Goal: Information Seeking & Learning: Learn about a topic

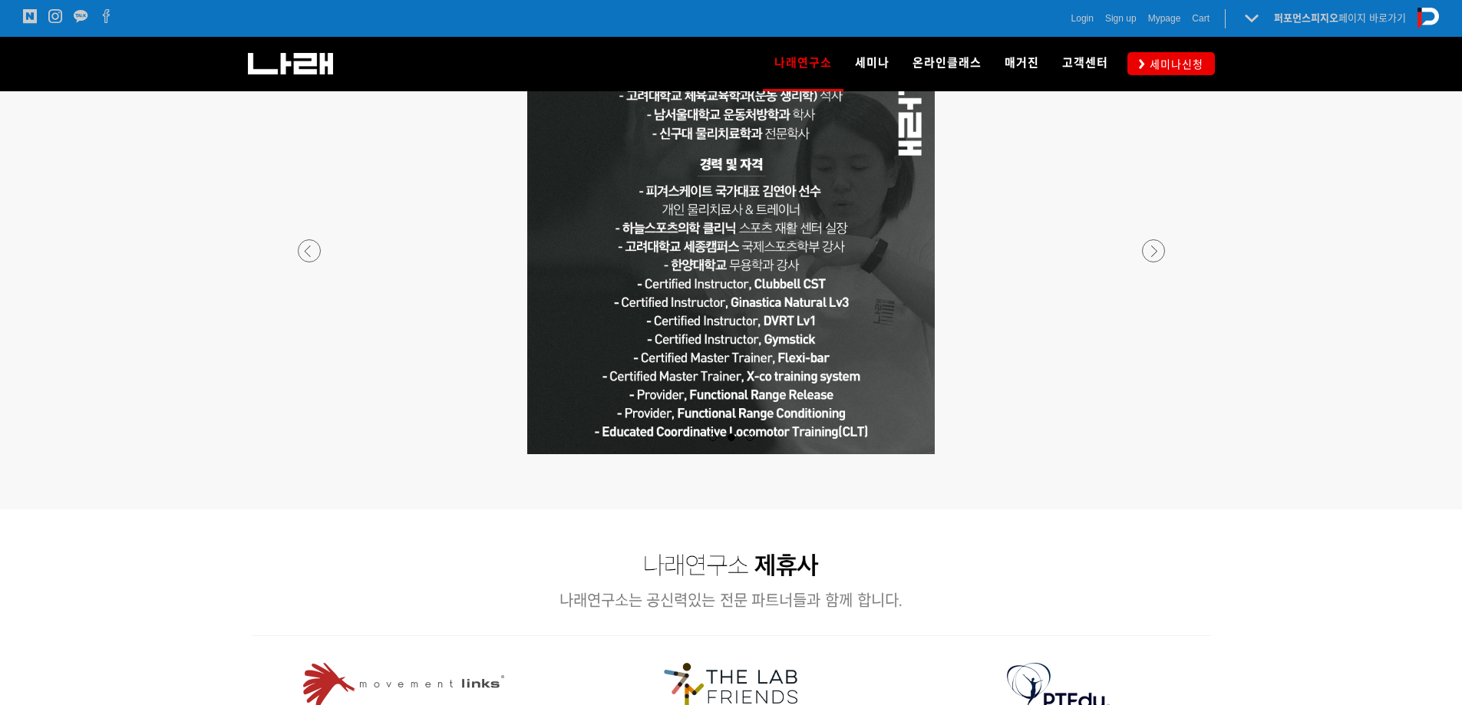
scroll to position [1382, 0]
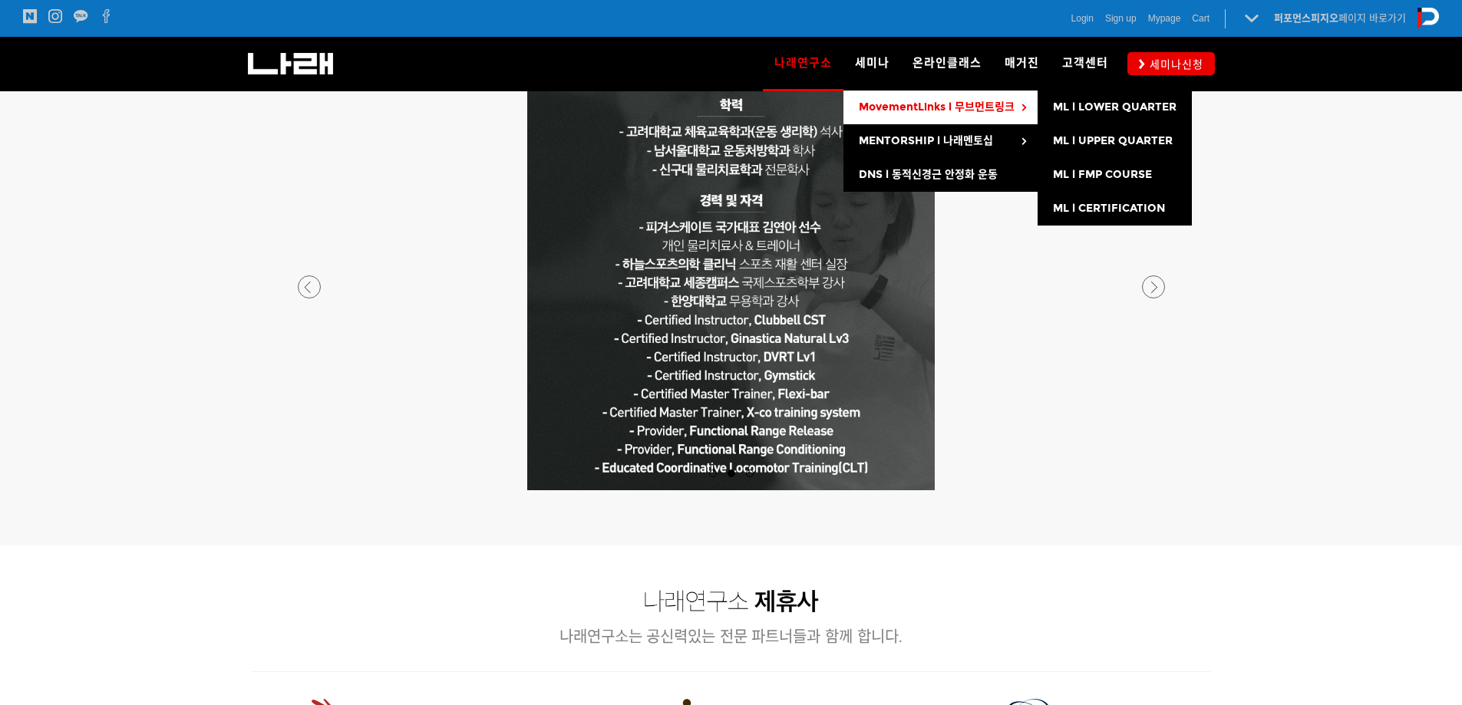
click at [950, 105] on span "MovementLinks l 무브먼트링크" at bounding box center [937, 107] width 156 height 13
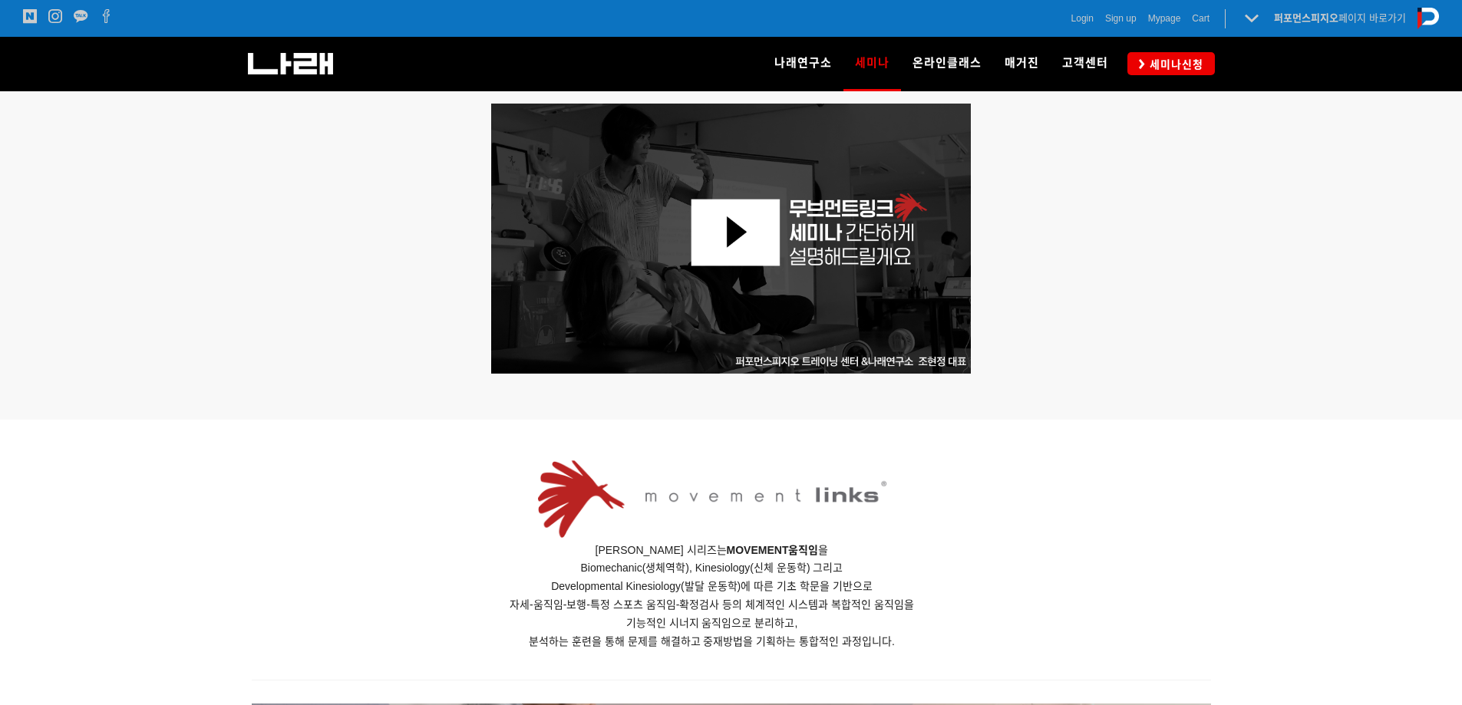
scroll to position [614, 0]
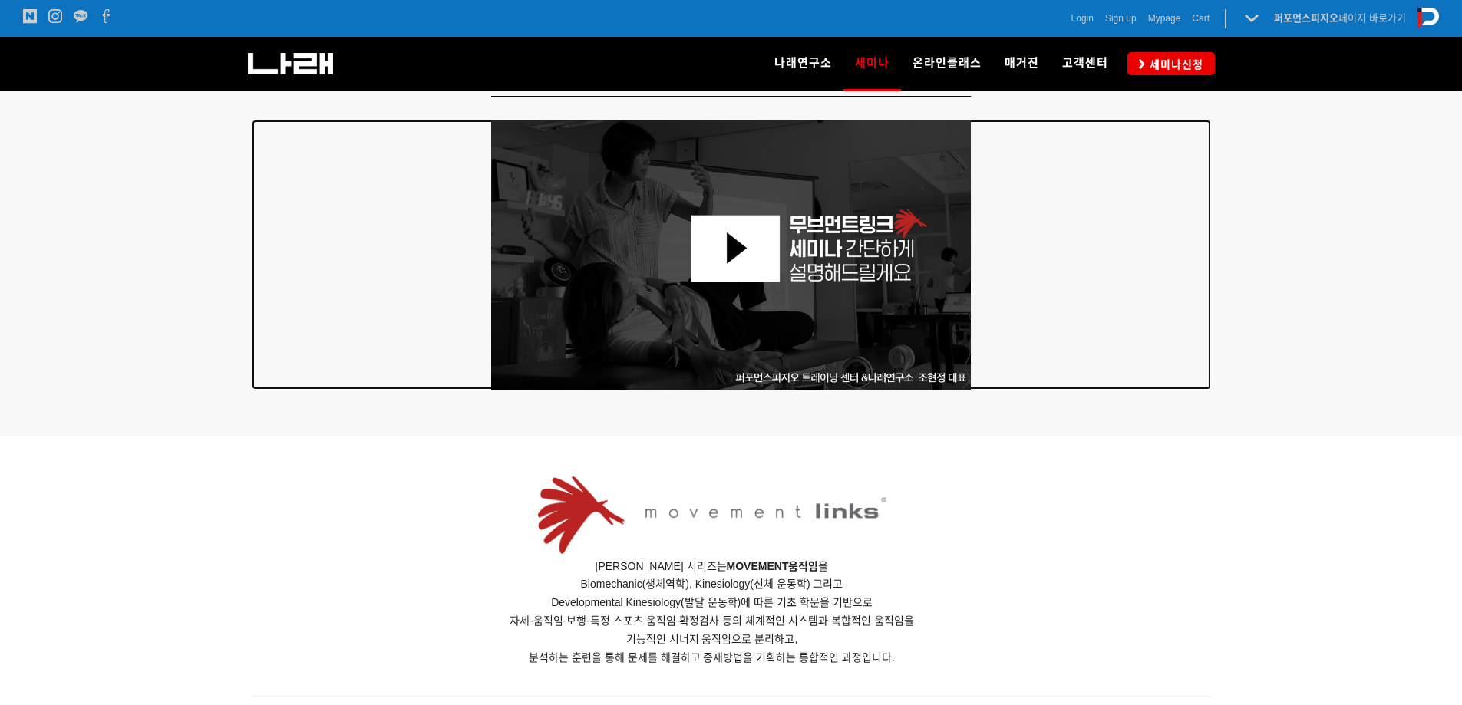
click at [717, 242] on img at bounding box center [731, 255] width 481 height 270
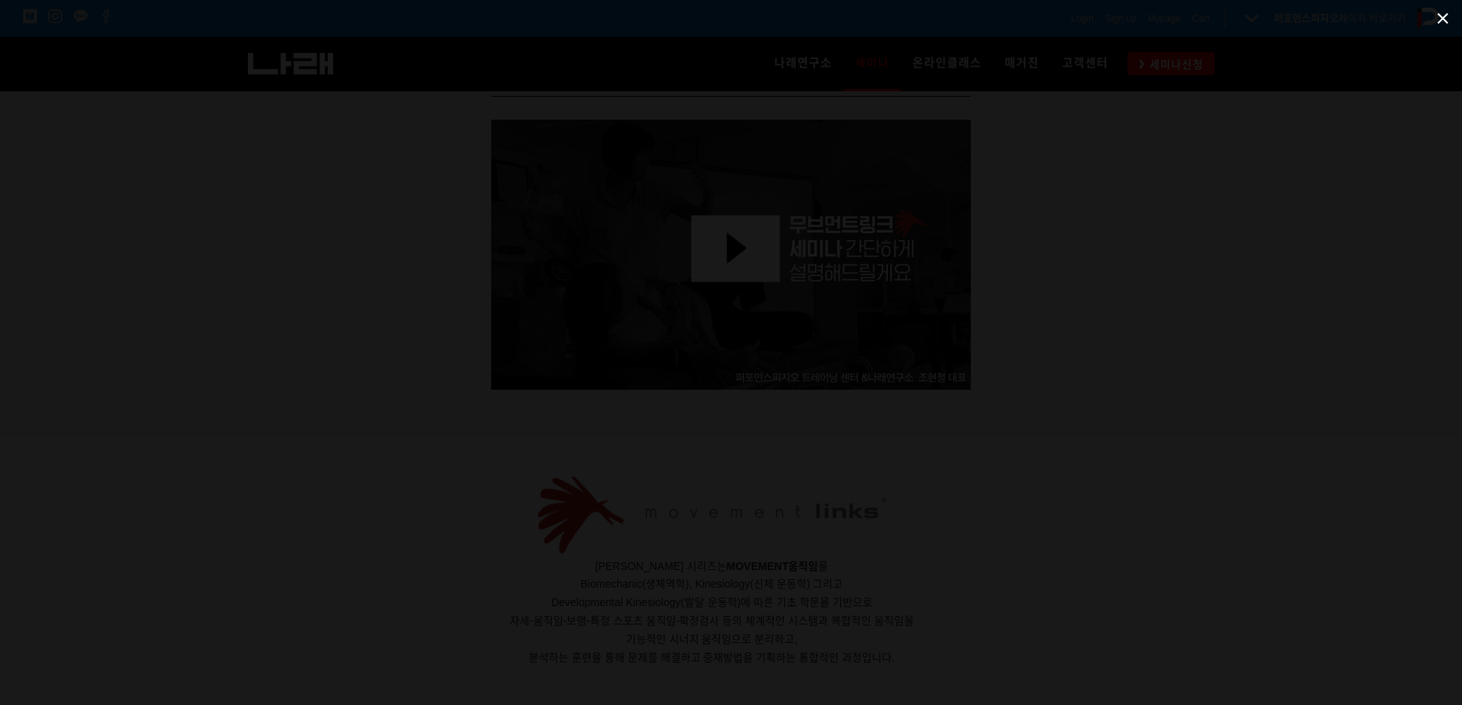
click at [1448, 14] on span at bounding box center [1443, 18] width 38 height 36
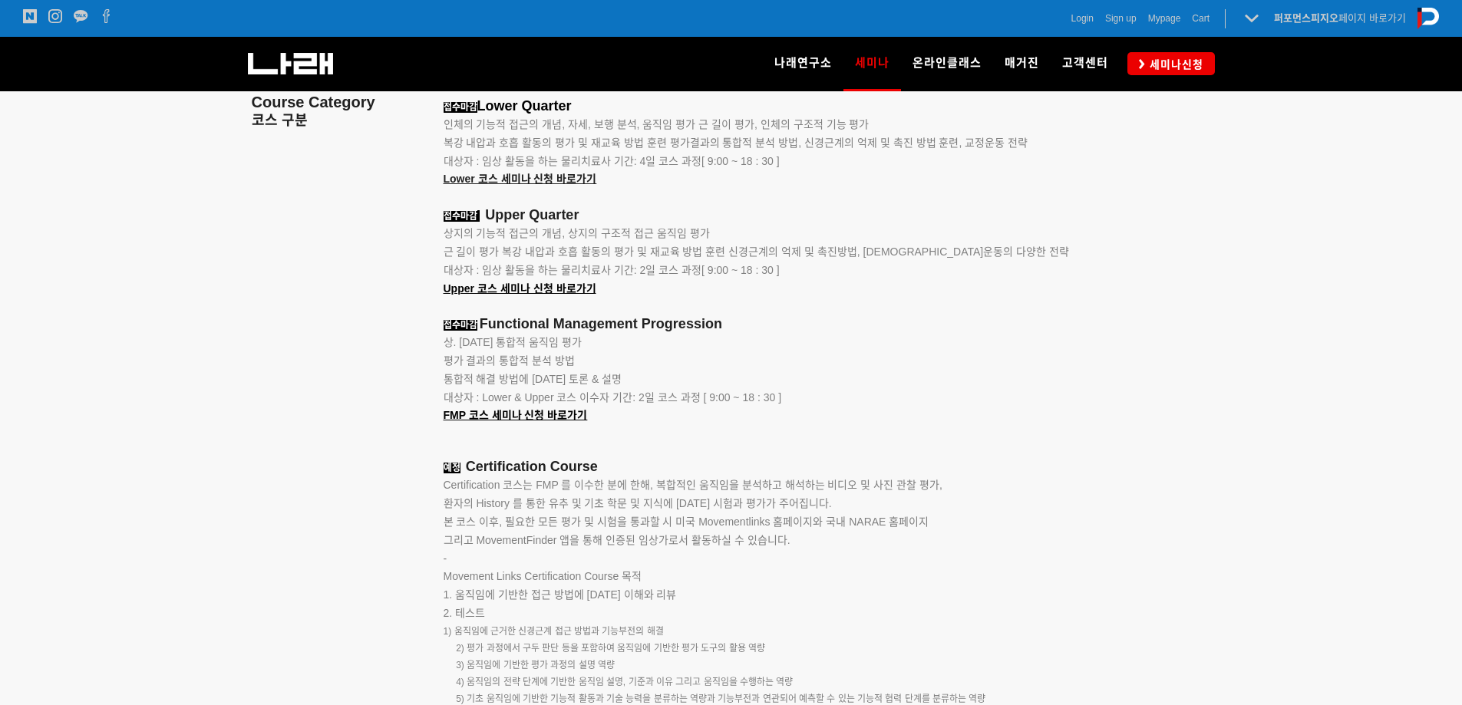
scroll to position [1919, 0]
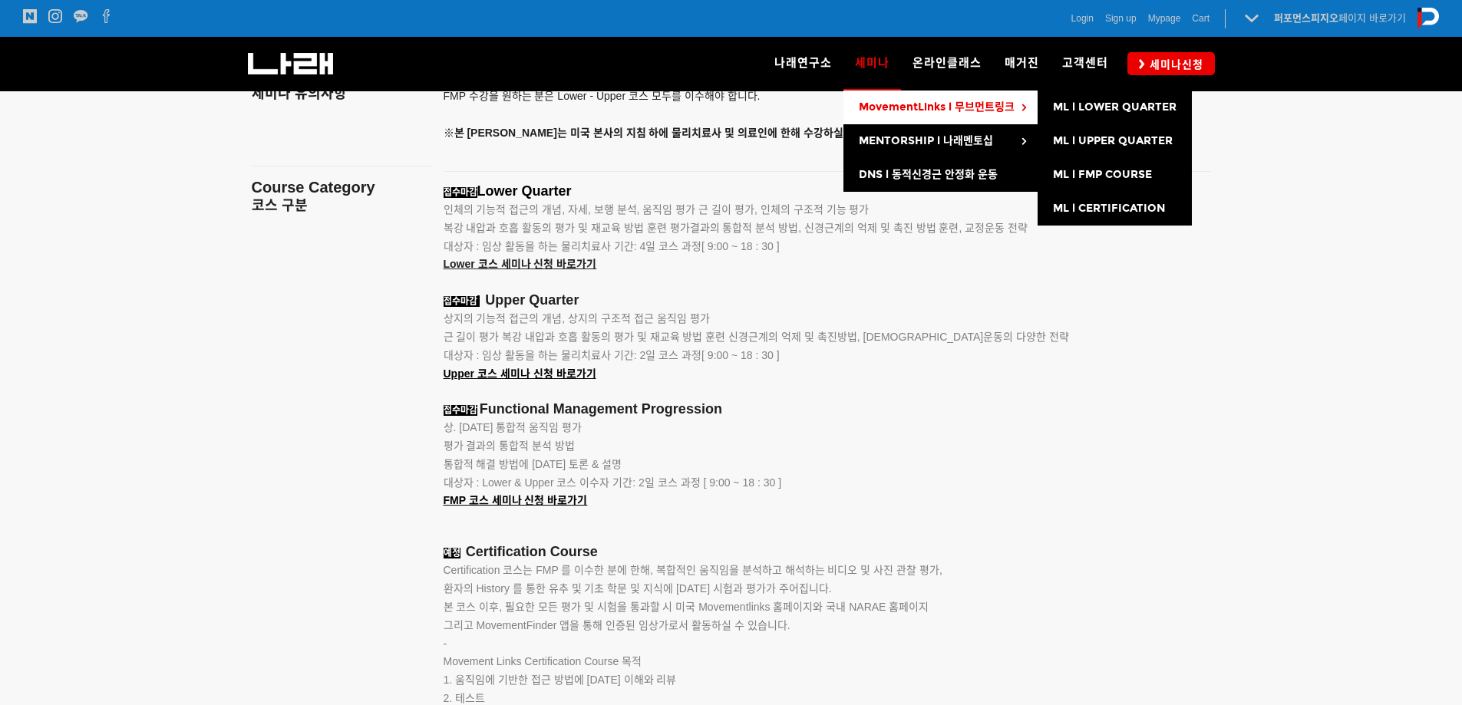
click at [967, 104] on span "MovementLinks l 무브먼트링크" at bounding box center [937, 107] width 156 height 13
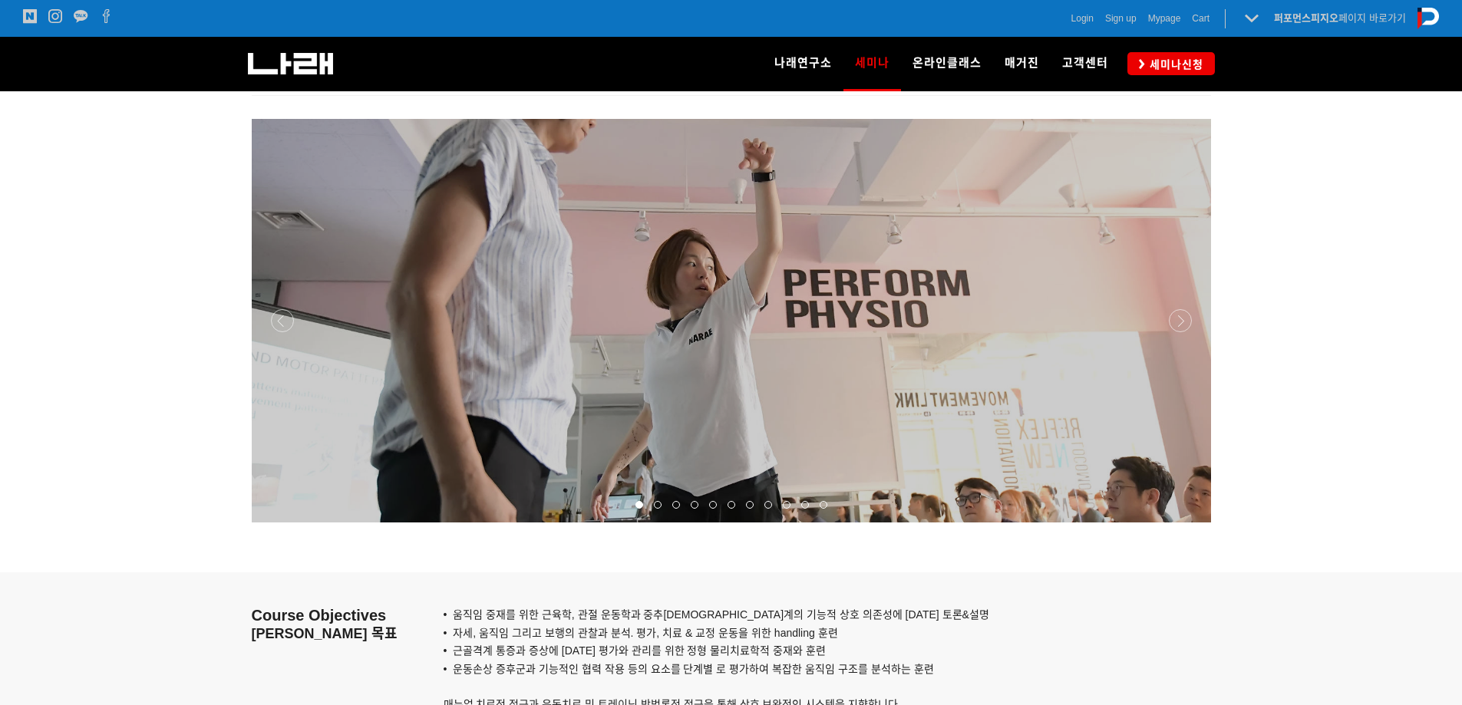
scroll to position [1228, 0]
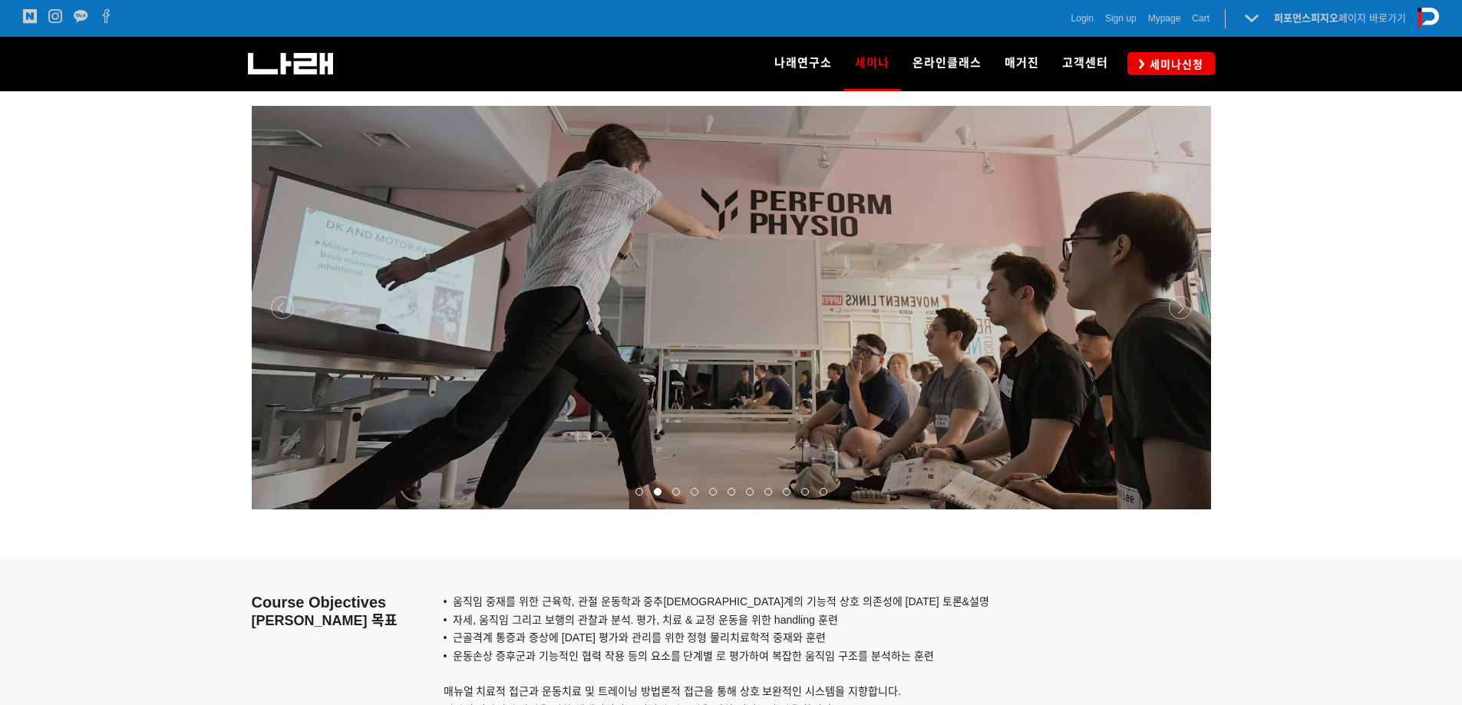
click at [1175, 510] on div at bounding box center [731, 510] width 959 height 0
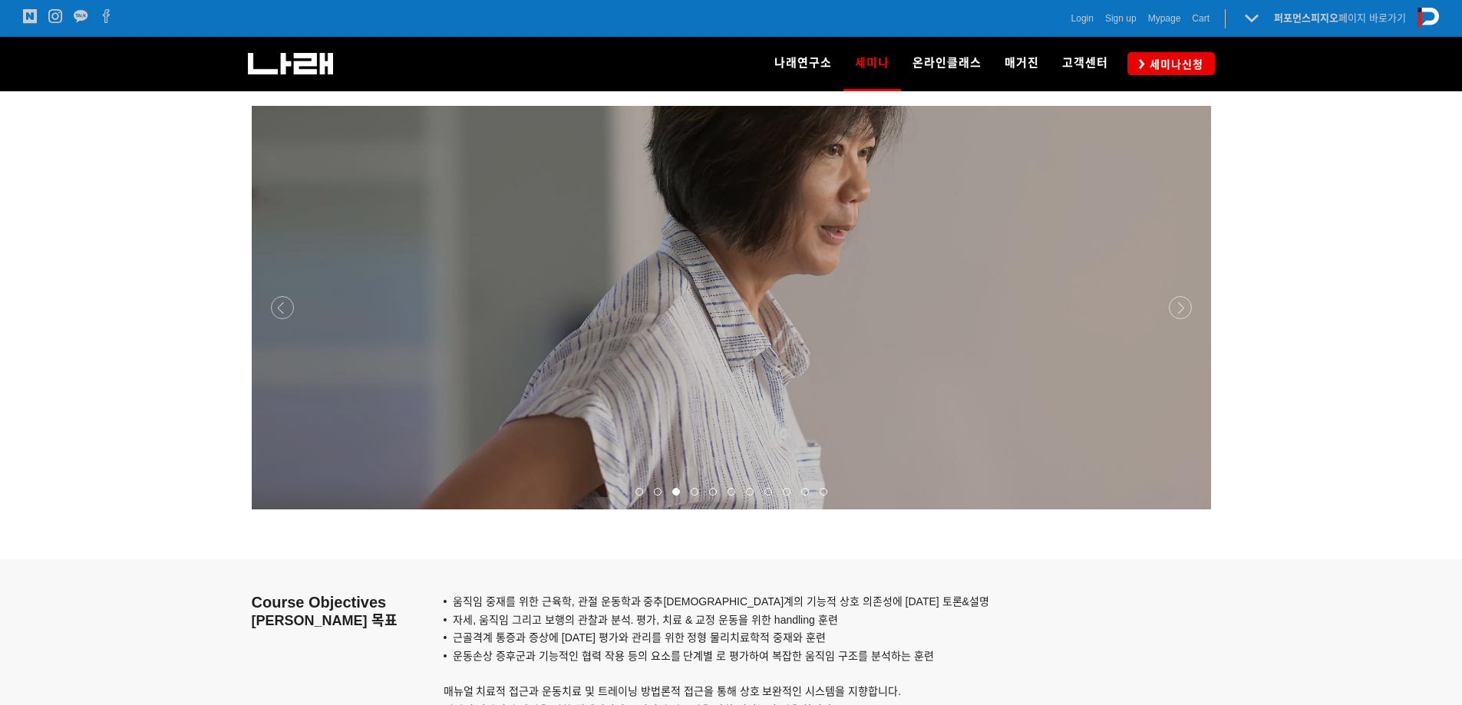
click at [1175, 510] on div at bounding box center [731, 510] width 959 height 0
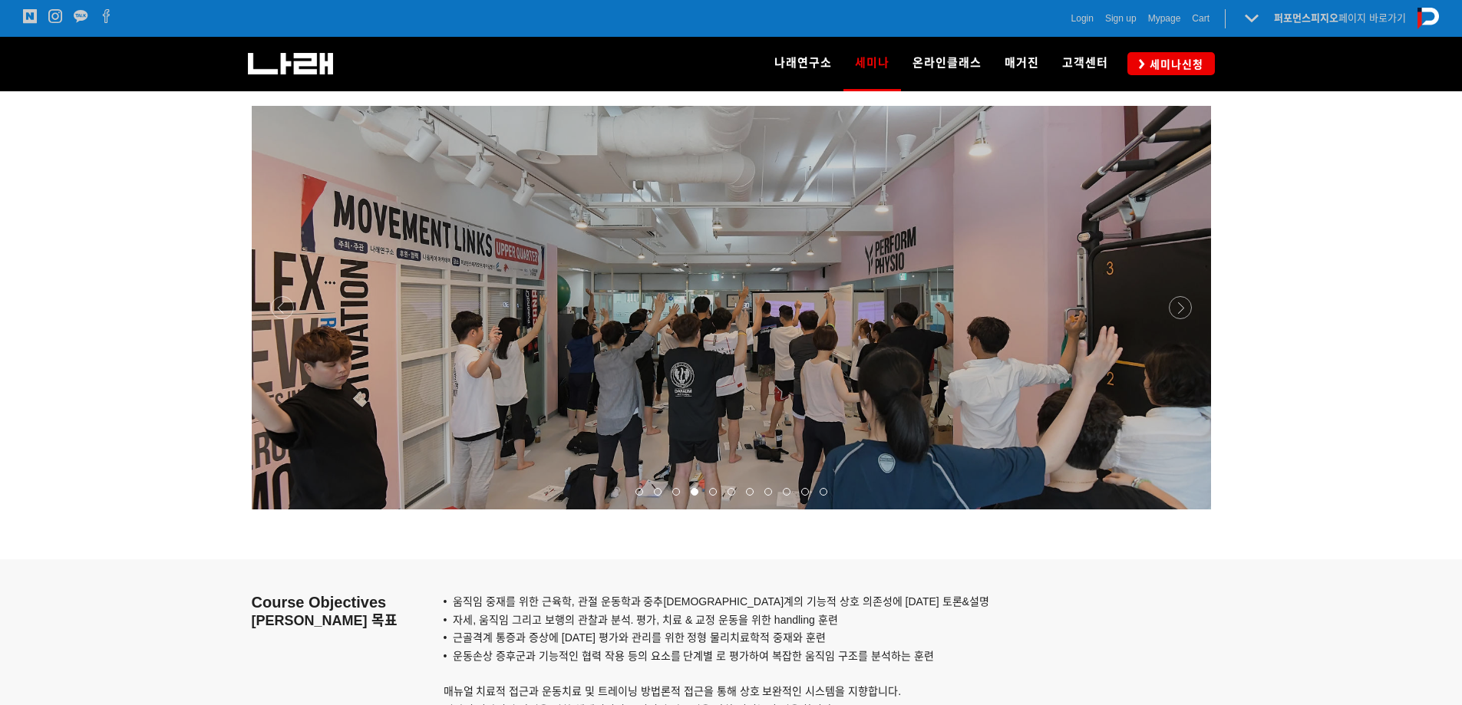
click at [1177, 510] on div at bounding box center [731, 510] width 959 height 0
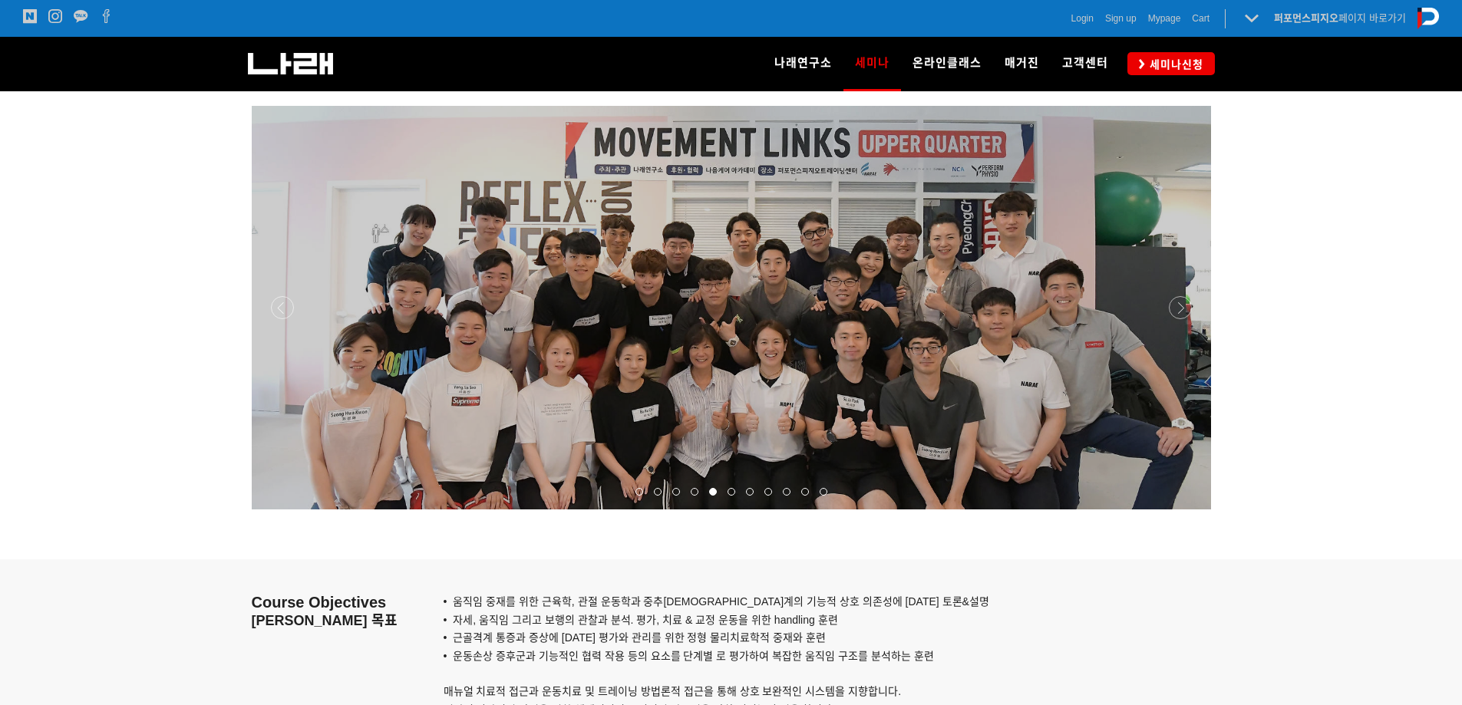
click at [1177, 510] on div at bounding box center [731, 510] width 959 height 0
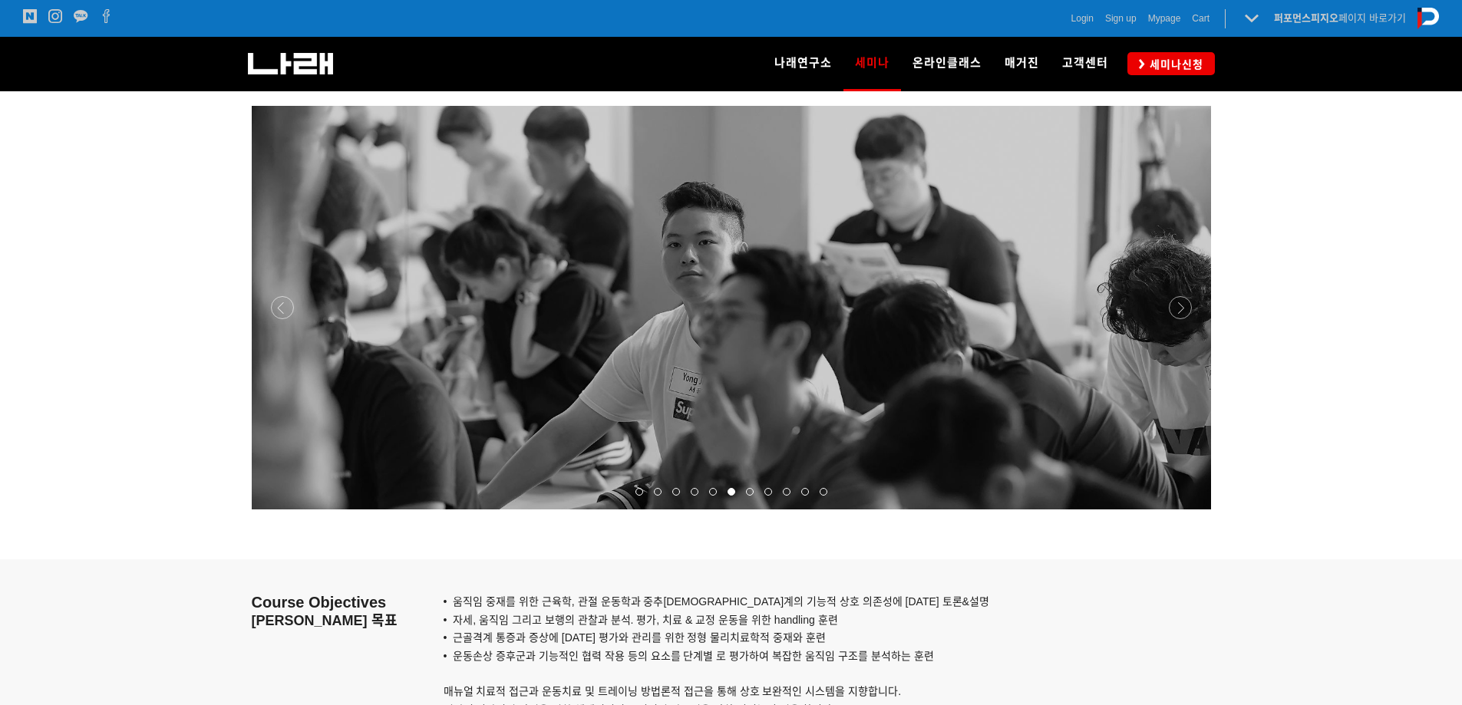
click at [1177, 510] on div at bounding box center [731, 510] width 959 height 0
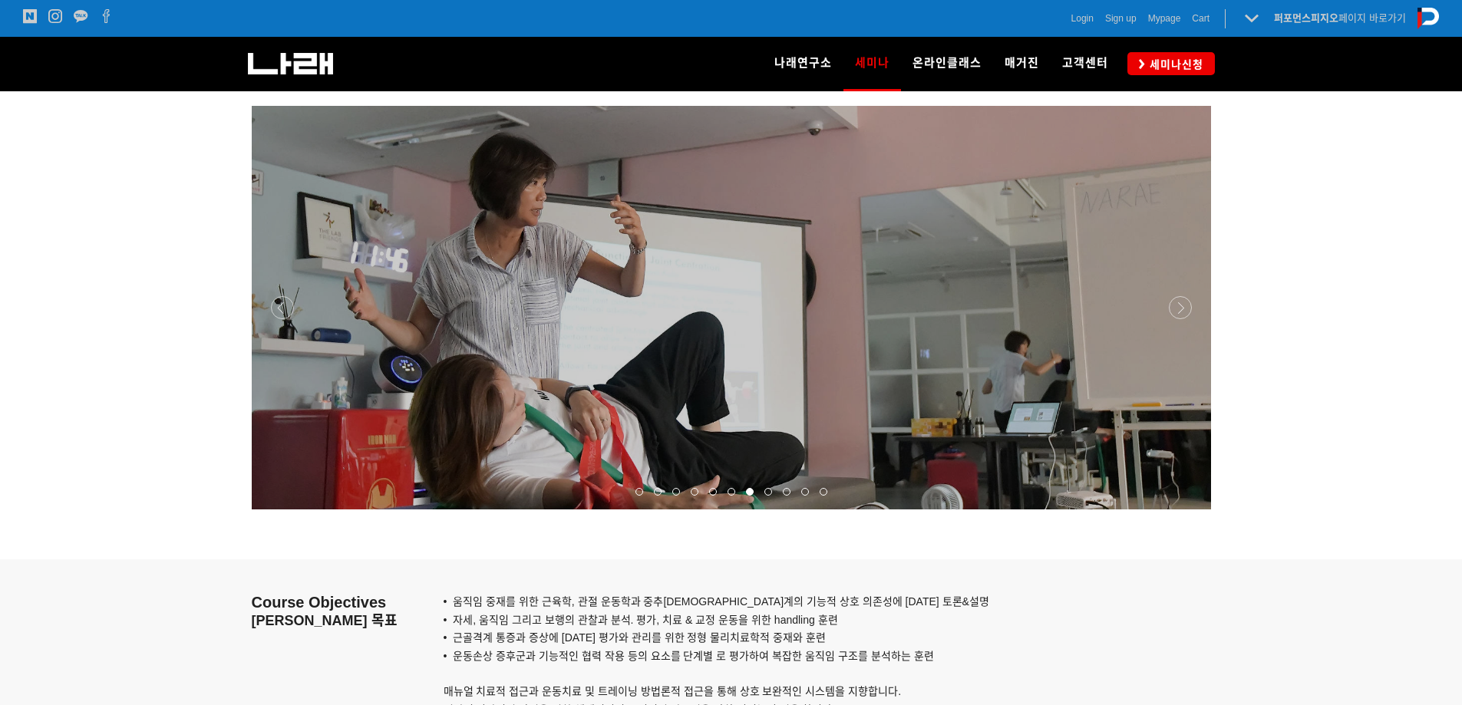
click at [1177, 510] on div at bounding box center [731, 510] width 959 height 0
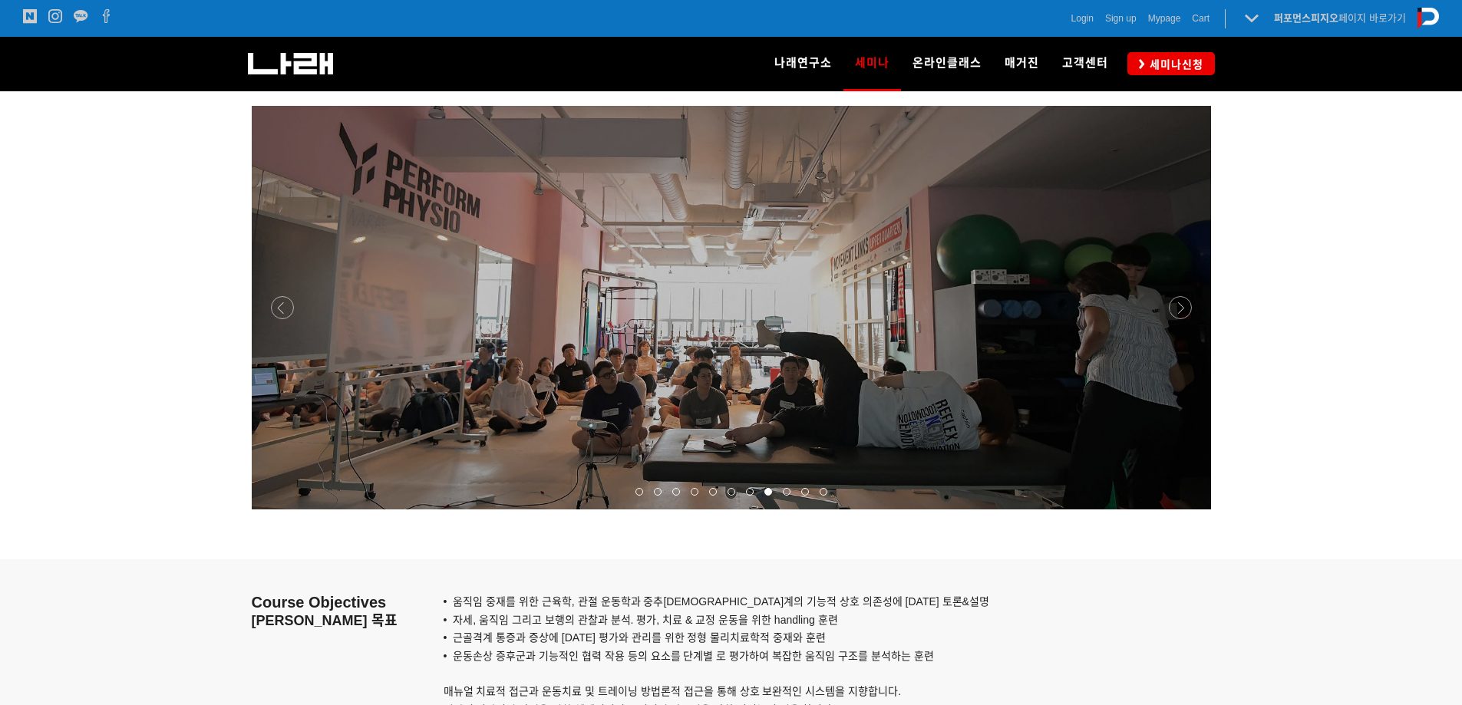
click at [1177, 510] on div at bounding box center [731, 510] width 959 height 0
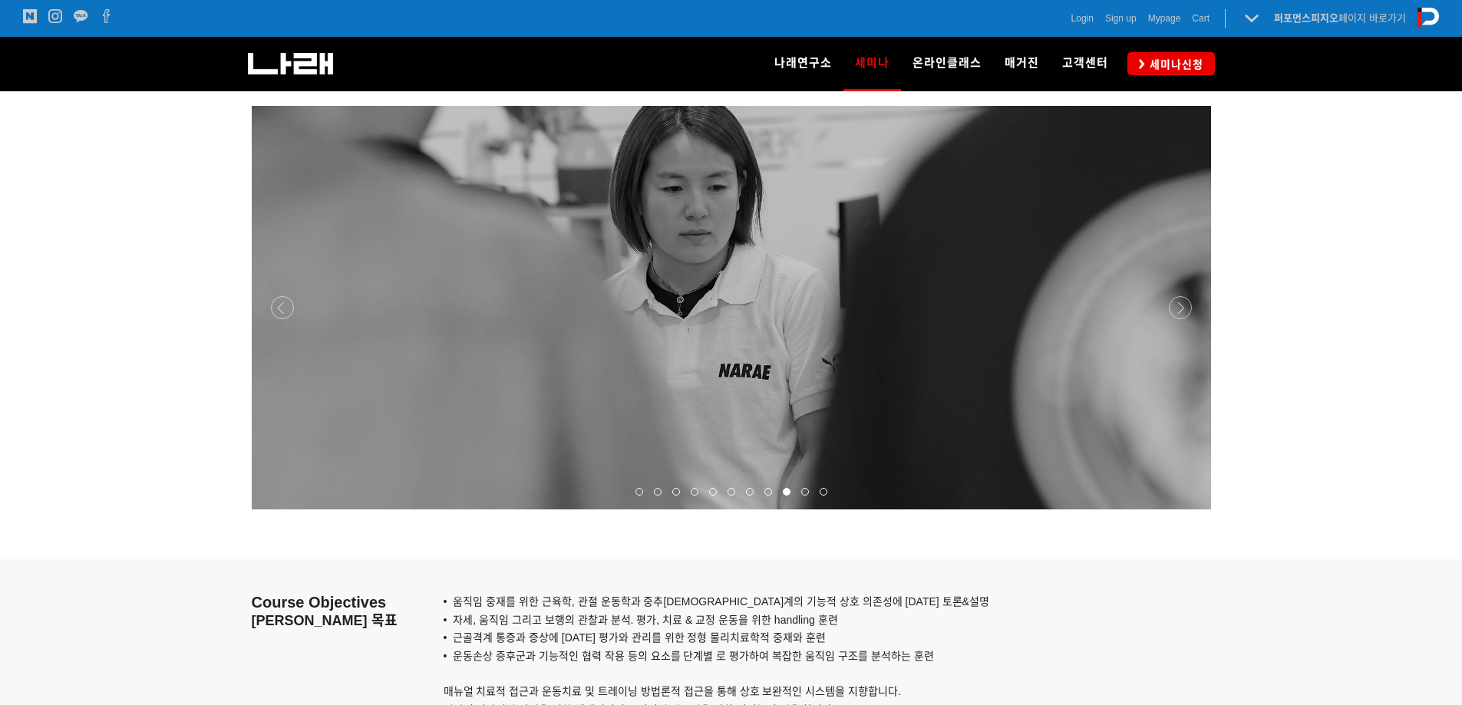
click at [1177, 510] on div at bounding box center [731, 510] width 959 height 0
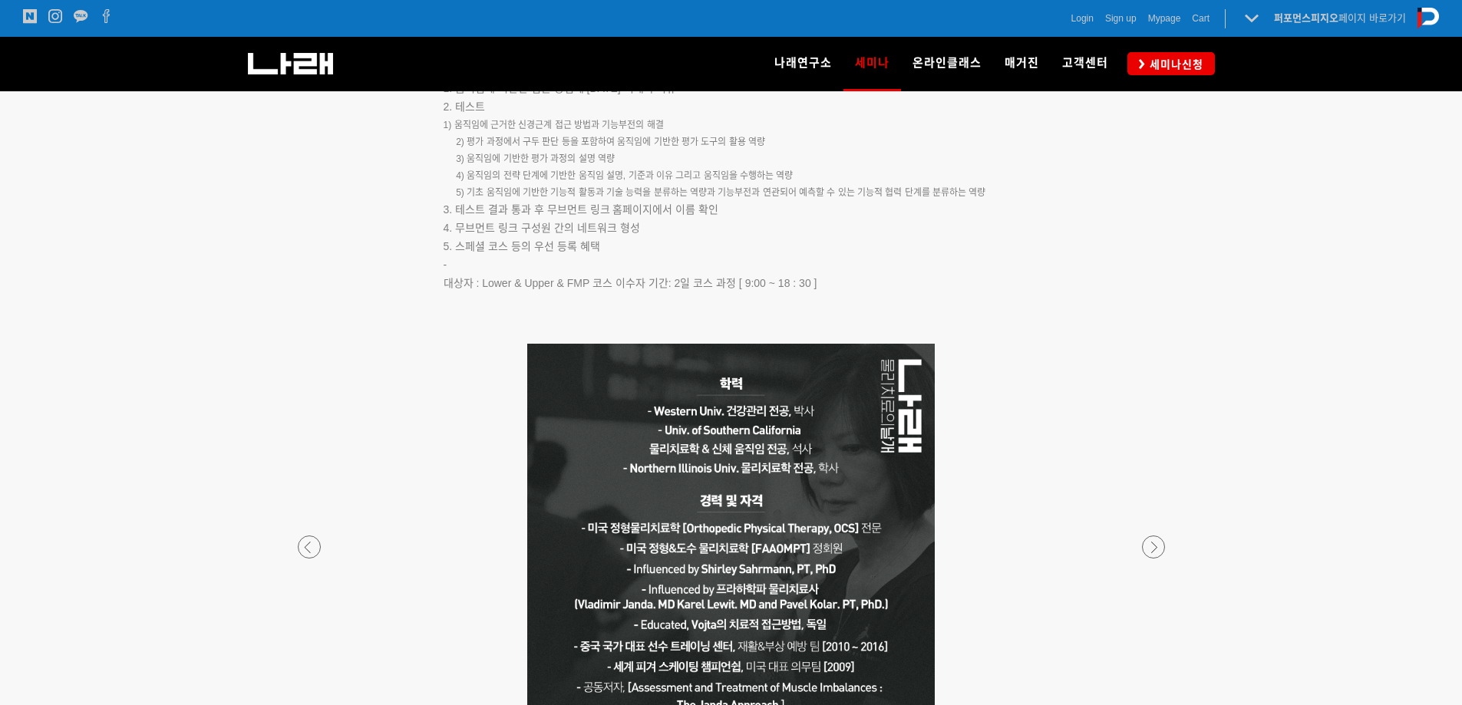
scroll to position [2533, 0]
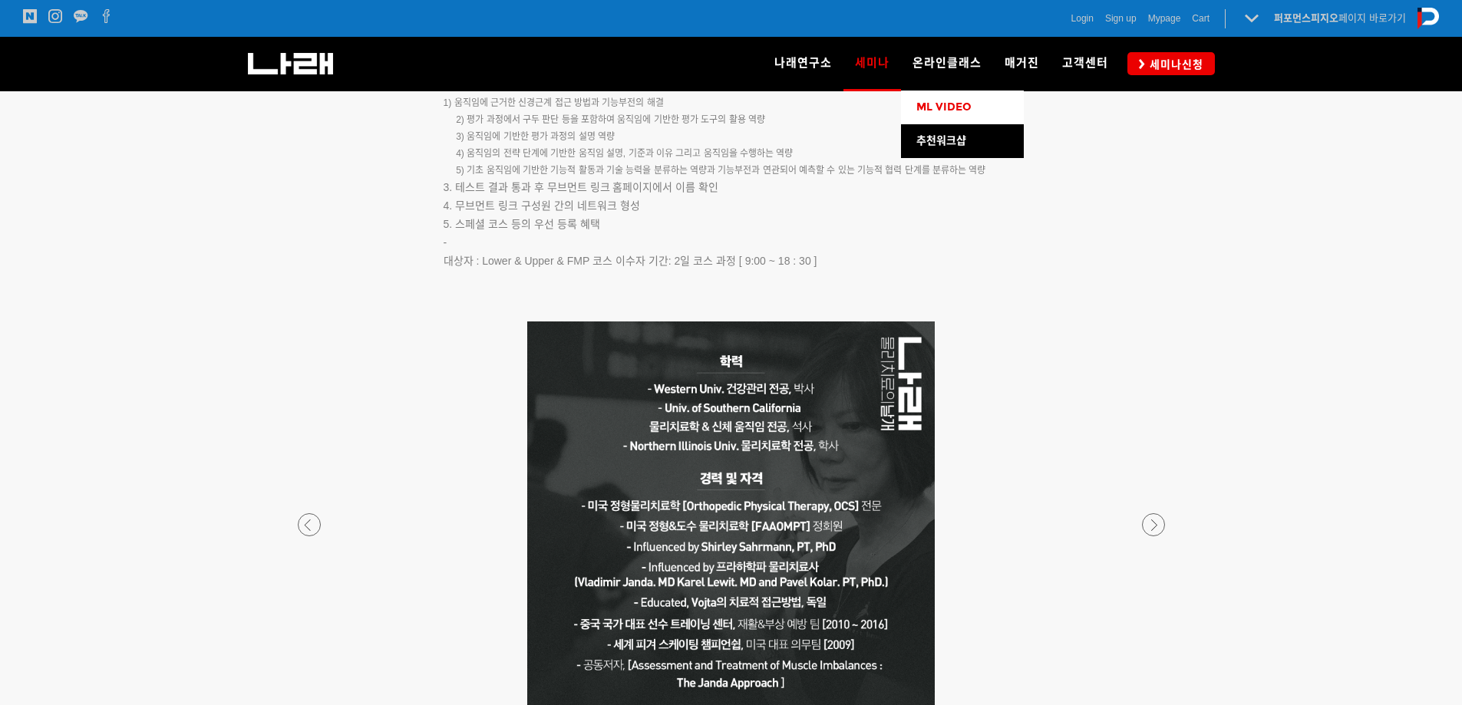
click at [946, 108] on span "ML VIDEO" at bounding box center [944, 107] width 55 height 13
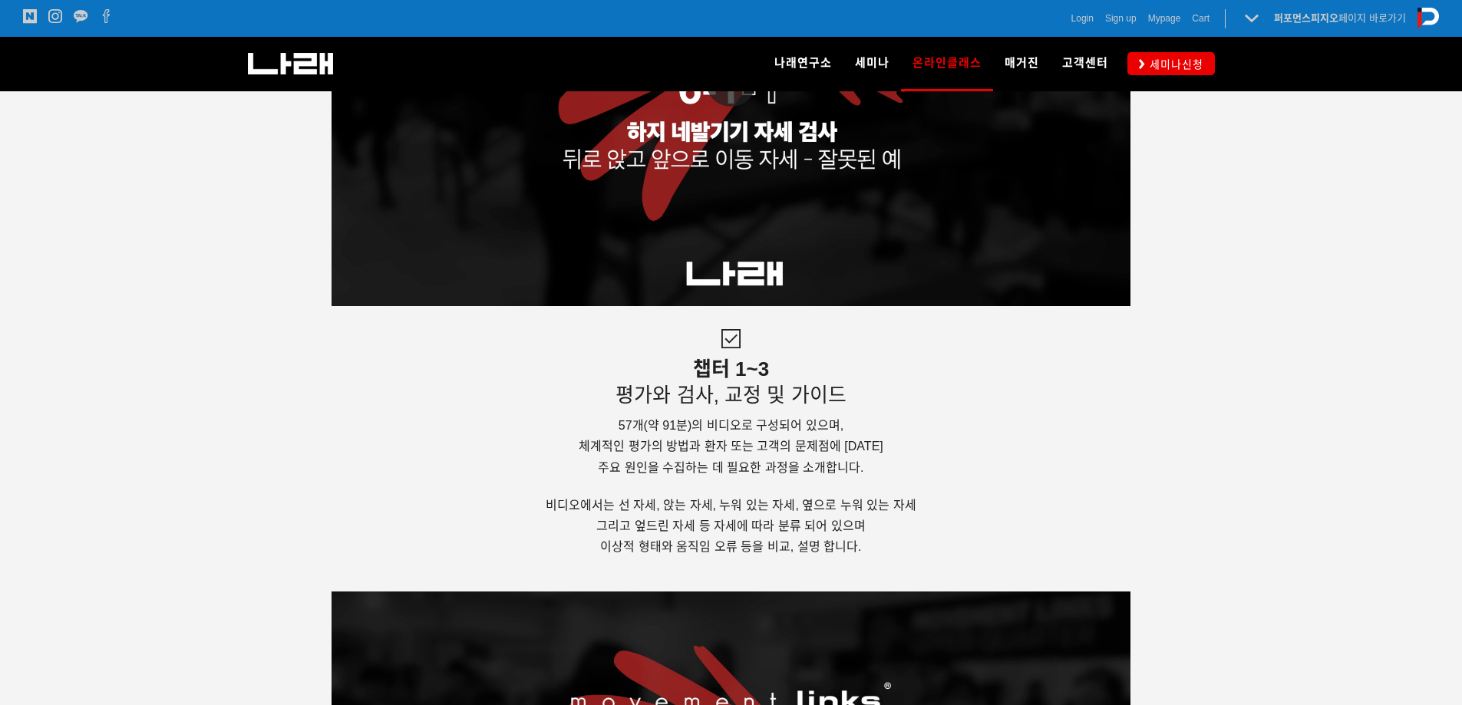
scroll to position [3070, 0]
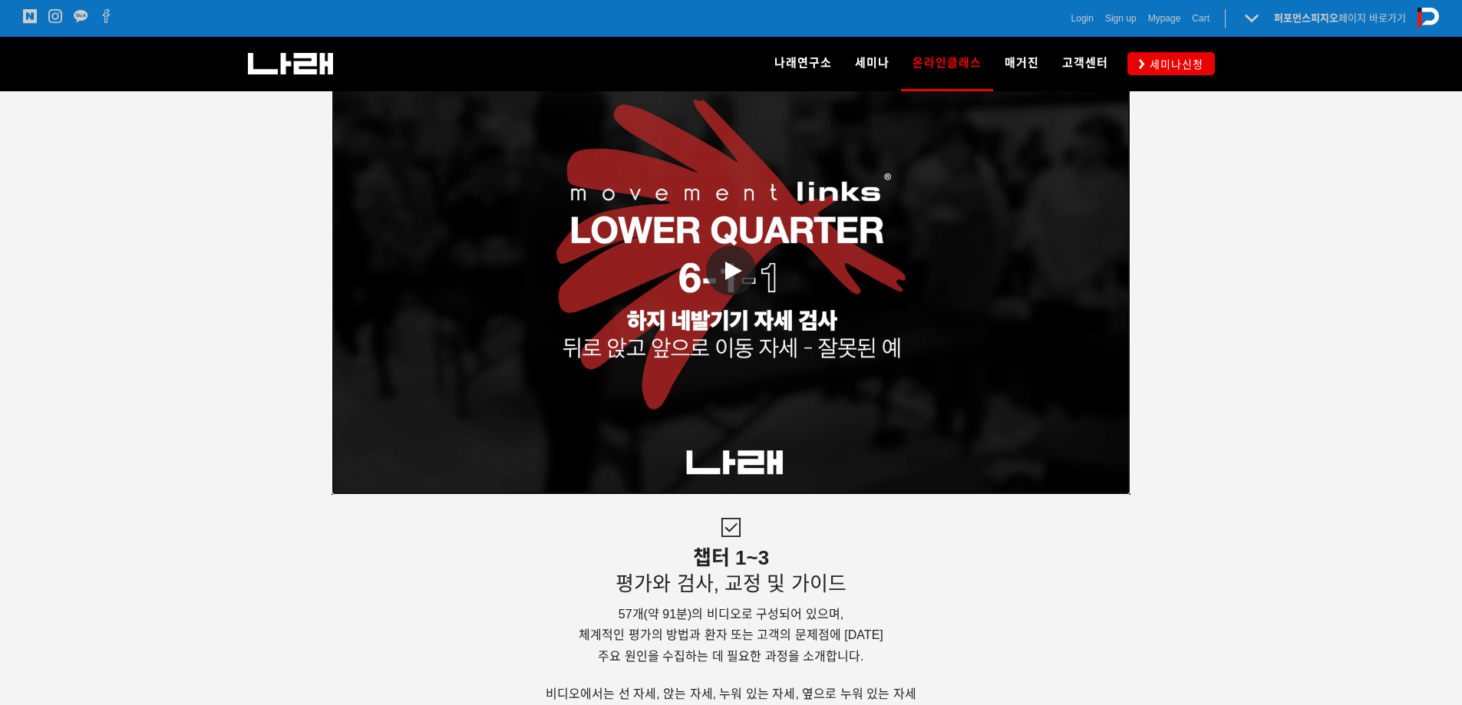
click at [724, 272] on span at bounding box center [731, 271] width 50 height 50
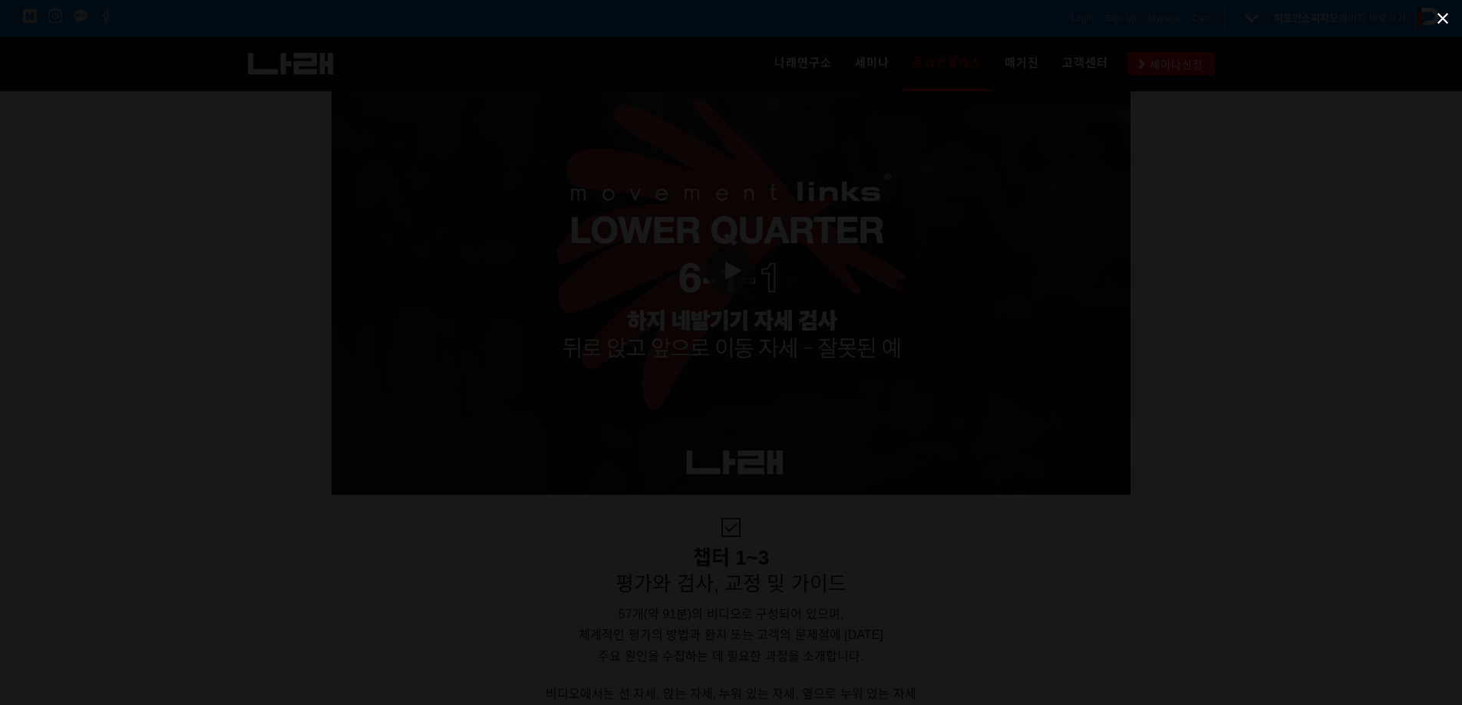
click at [1439, 21] on span at bounding box center [1443, 18] width 38 height 36
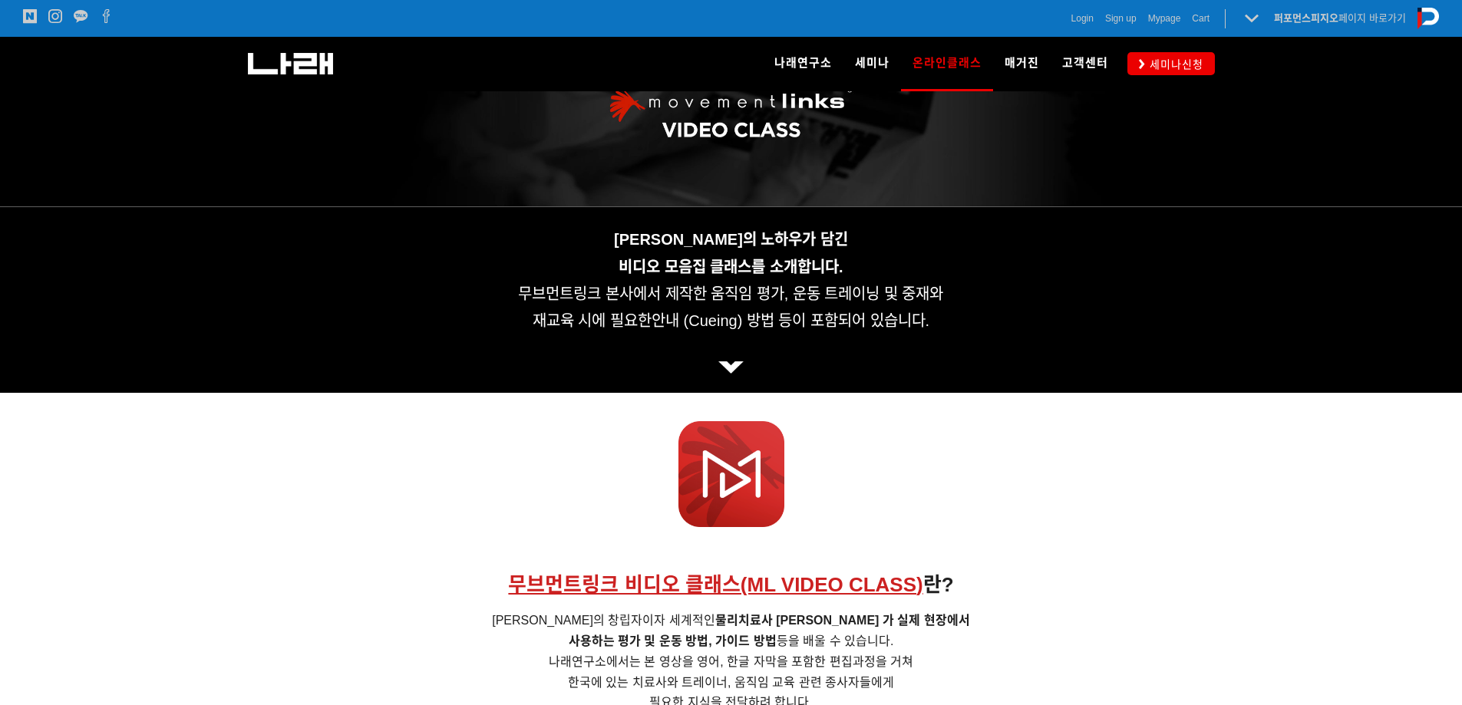
scroll to position [77, 0]
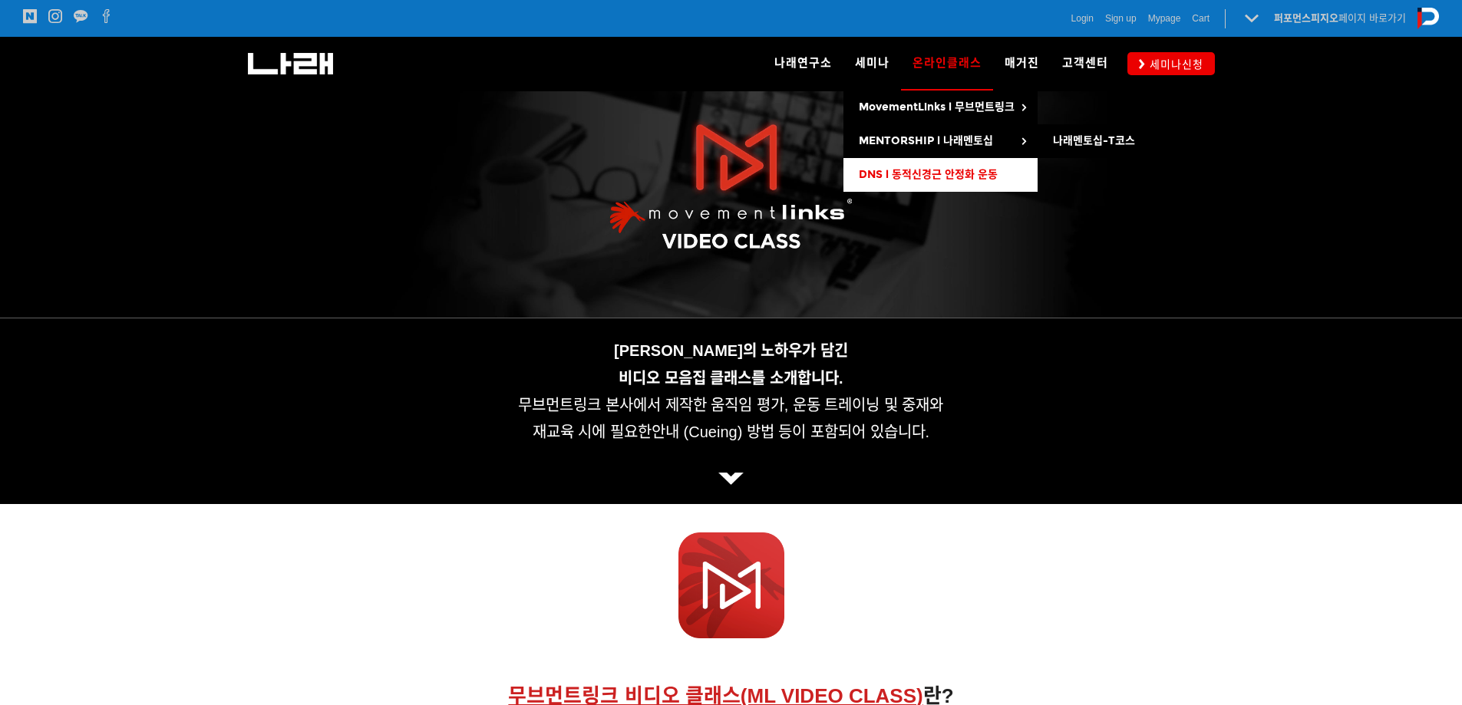
click at [956, 179] on span "DNS l 동적신경근 안정화 운동" at bounding box center [928, 174] width 139 height 13
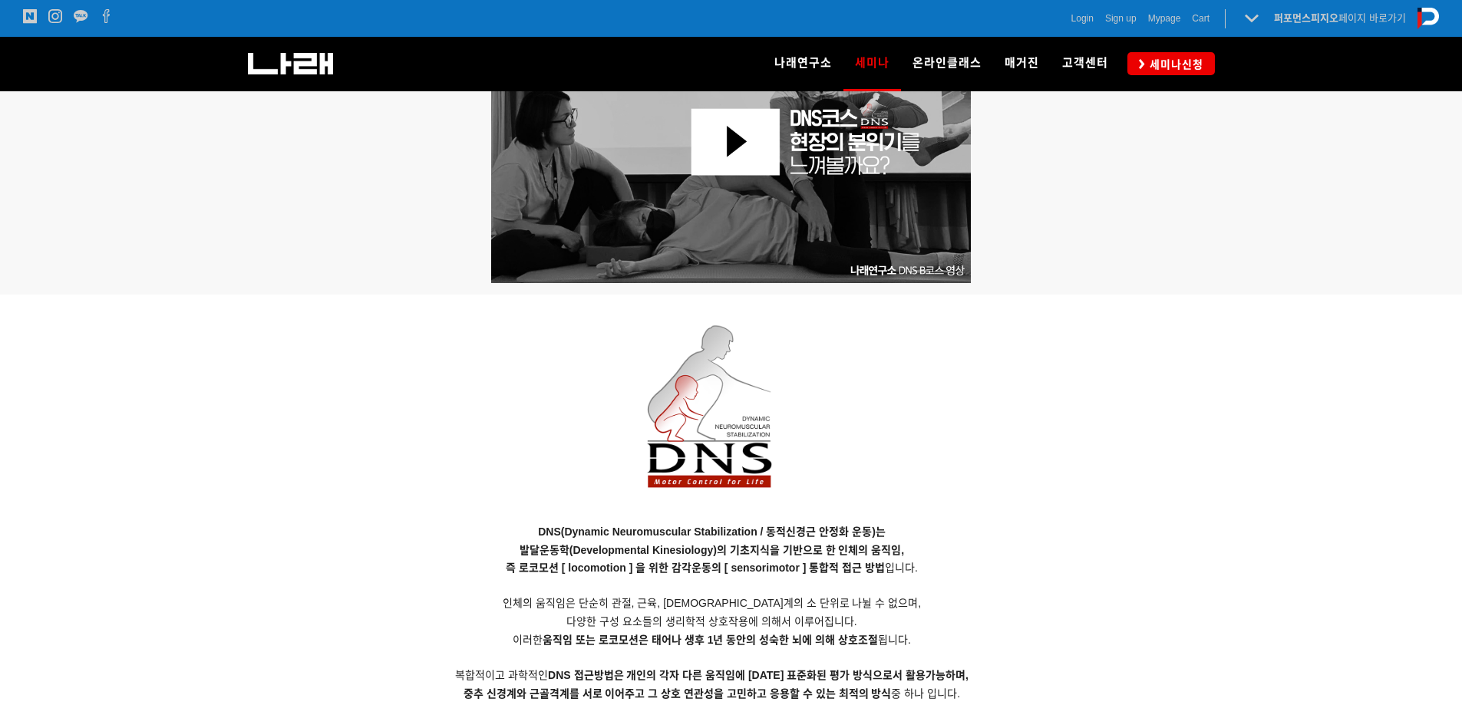
scroll to position [1077, 0]
